Goal: Task Accomplishment & Management: Manage account settings

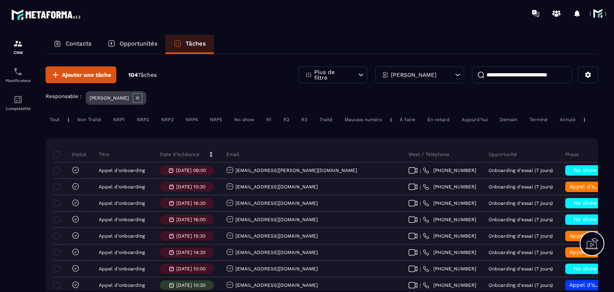
click at [188, 157] on p "Date d’échéance" at bounding box center [180, 154] width 40 height 6
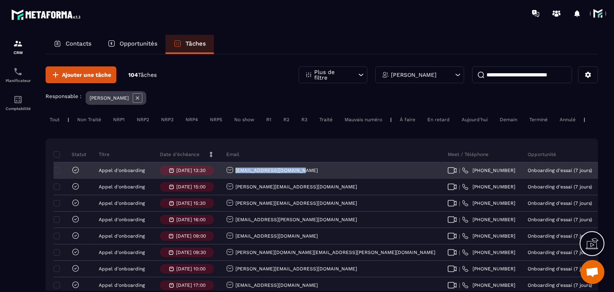
drag, startPoint x: 308, startPoint y: 176, endPoint x: 234, endPoint y: 181, distance: 74.8
click at [234, 179] on div "[EMAIL_ADDRESS][DOMAIN_NAME]" at bounding box center [330, 171] width 221 height 16
copy p "[EMAIL_ADDRESS][DOMAIN_NAME]"
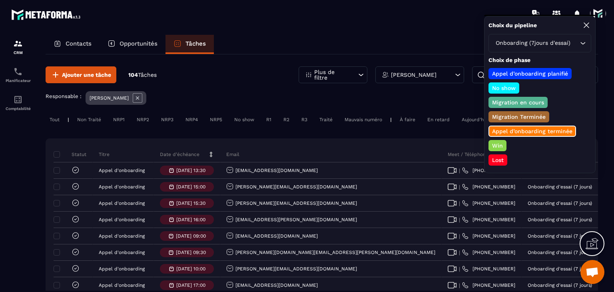
click at [495, 157] on p "Lost" at bounding box center [498, 160] width 14 height 8
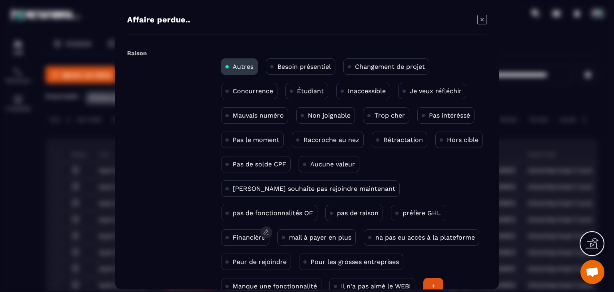
click at [269, 229] on div "Financière" at bounding box center [245, 237] width 48 height 16
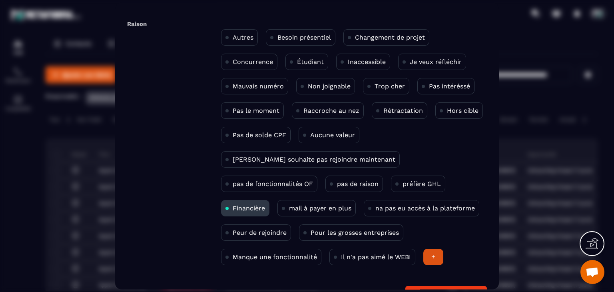
scroll to position [52, 0]
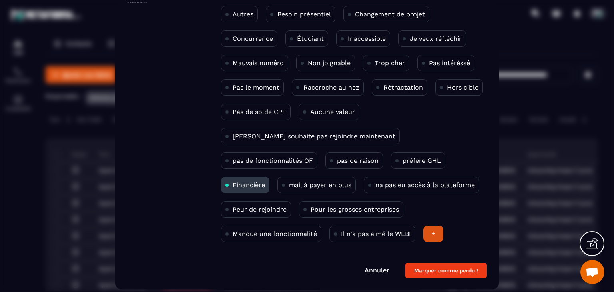
click at [460, 263] on button "Marquer comme perdu !" at bounding box center [445, 271] width 81 height 16
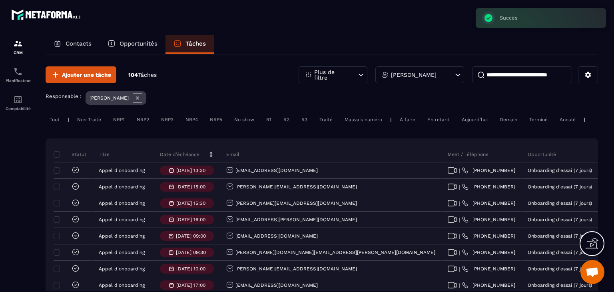
click at [76, 173] on icon at bounding box center [76, 170] width 8 height 8
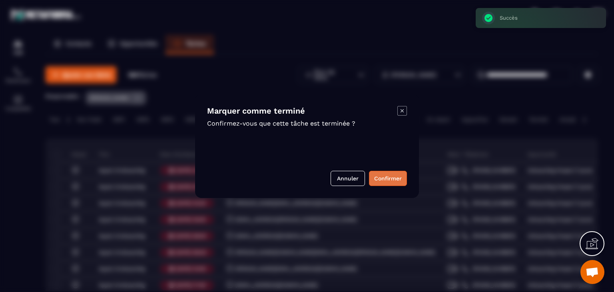
click at [381, 179] on button "Confirmer" at bounding box center [388, 178] width 38 height 15
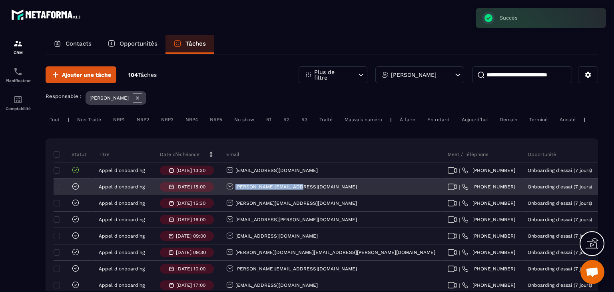
drag, startPoint x: 307, startPoint y: 194, endPoint x: 233, endPoint y: 191, distance: 73.5
click at [233, 191] on div "[PERSON_NAME][EMAIL_ADDRESS][DOMAIN_NAME]" at bounding box center [330, 187] width 221 height 16
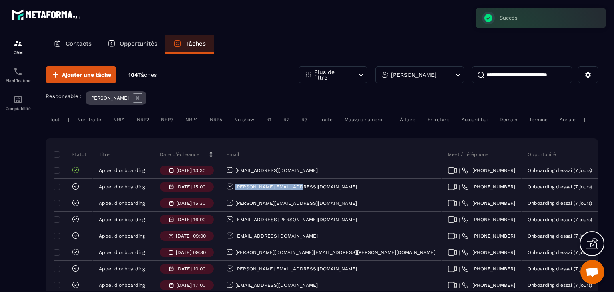
copy p "[PERSON_NAME][EMAIL_ADDRESS][DOMAIN_NAME]"
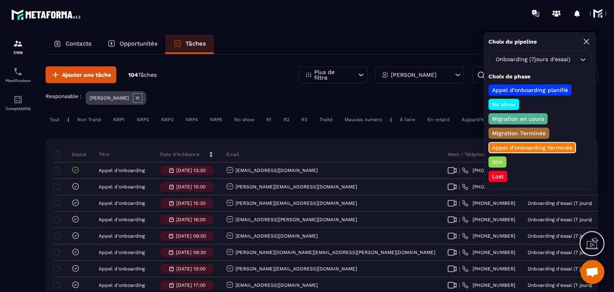
click at [495, 172] on p "Lost" at bounding box center [498, 176] width 14 height 8
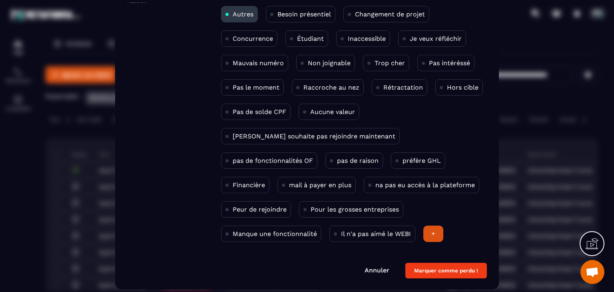
click at [257, 86] on p "Pas le moment" at bounding box center [255, 88] width 47 height 8
click at [441, 264] on button "Marquer comme perdu !" at bounding box center [445, 271] width 81 height 16
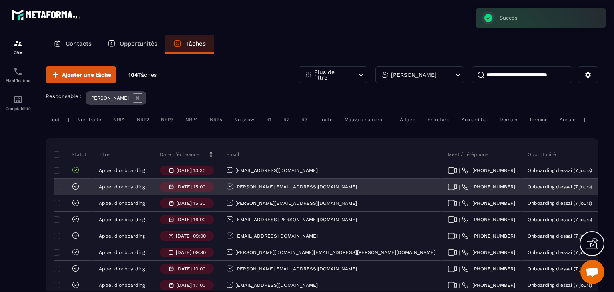
click at [75, 190] on icon at bounding box center [76, 186] width 8 height 8
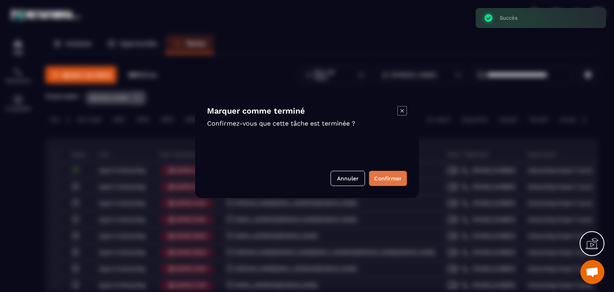
click at [383, 172] on button "Confirmer" at bounding box center [388, 178] width 38 height 15
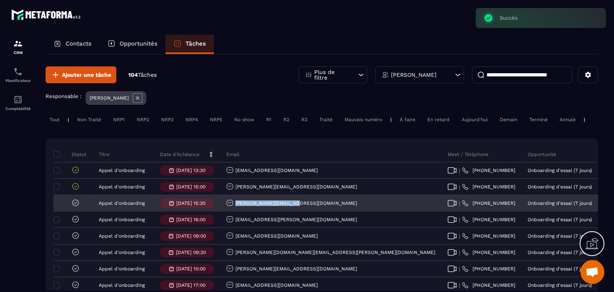
drag, startPoint x: 297, startPoint y: 213, endPoint x: 234, endPoint y: 210, distance: 63.2
click at [234, 210] on div "[PERSON_NAME][EMAIL_ADDRESS][DOMAIN_NAME]" at bounding box center [330, 203] width 221 height 16
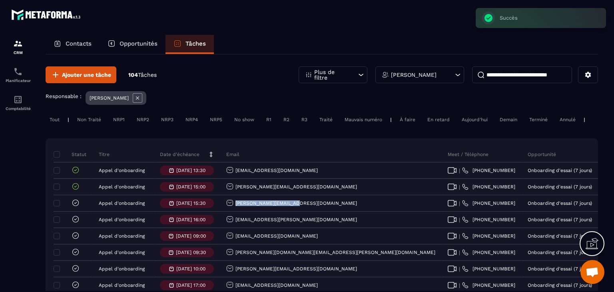
copy p "[PERSON_NAME][EMAIL_ADDRESS][DOMAIN_NAME]"
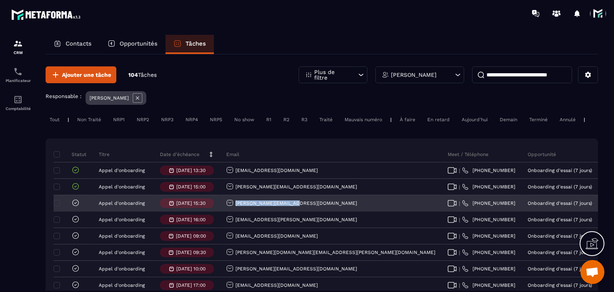
click at [256, 207] on div "[PERSON_NAME][EMAIL_ADDRESS][DOMAIN_NAME]" at bounding box center [291, 203] width 131 height 8
